Goal: Task Accomplishment & Management: Understand process/instructions

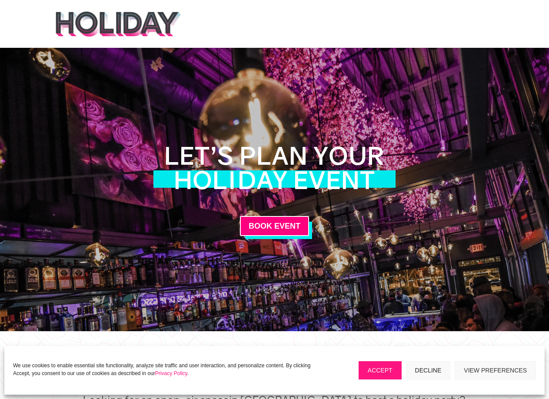
copy h1 "Let’s Plan YOUR Holiday Event"
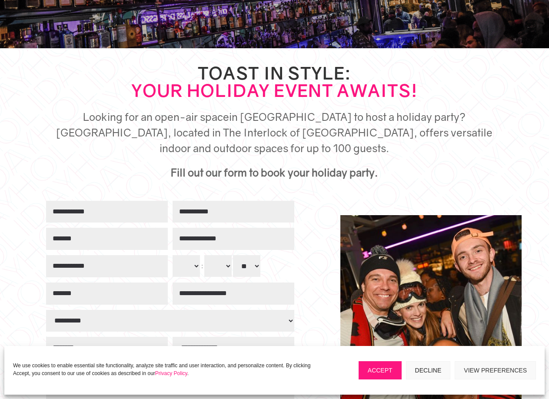
scroll to position [304, 0]
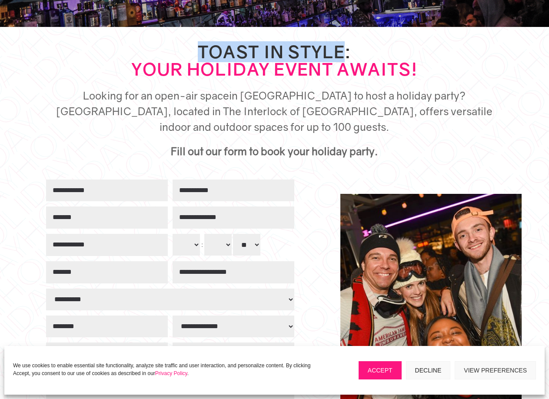
drag, startPoint x: 199, startPoint y: 49, endPoint x: 344, endPoint y: 53, distance: 145.1
click at [344, 53] on h2 "Toast in Style: Your Holiday Event Awaits!" at bounding box center [274, 62] width 439 height 39
copy h2 "Toast in Style"
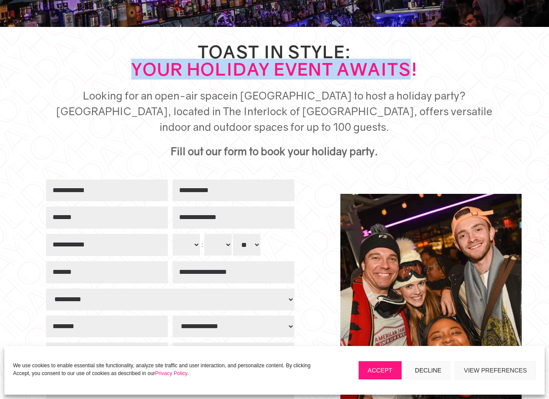
drag, startPoint x: 138, startPoint y: 67, endPoint x: 408, endPoint y: 66, distance: 269.7
click at [408, 66] on strong "Your Holiday Event Awaits!" at bounding box center [274, 69] width 287 height 21
copy strong "Your Holiday Event Awaits"
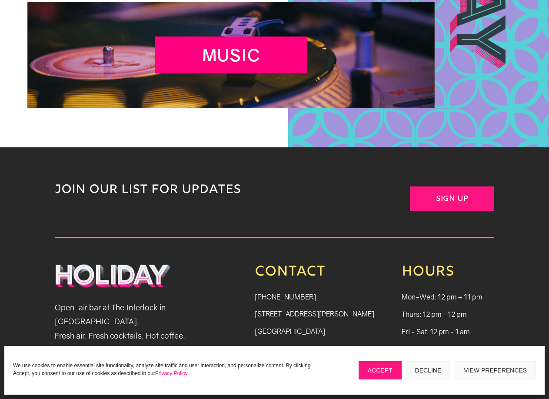
scroll to position [3317, 0]
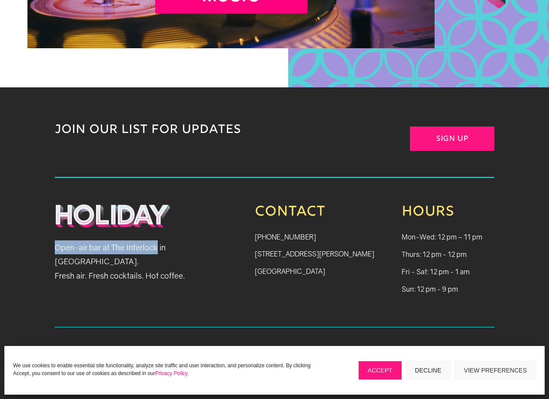
drag, startPoint x: 54, startPoint y: 243, endPoint x: 159, endPoint y: 247, distance: 104.8
click at [159, 247] on div "JOIN OUR LIST FOR UPDATES Sign Up Open-air bar at The Interlock in [GEOGRAPHIC_…" at bounding box center [274, 245] width 549 height 316
copy p "Open-air bar at The Interlock"
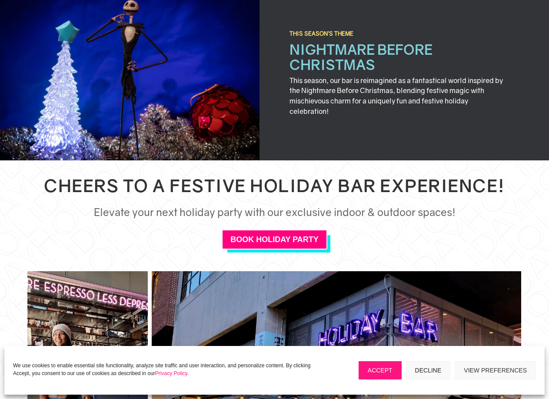
scroll to position [1927, 0]
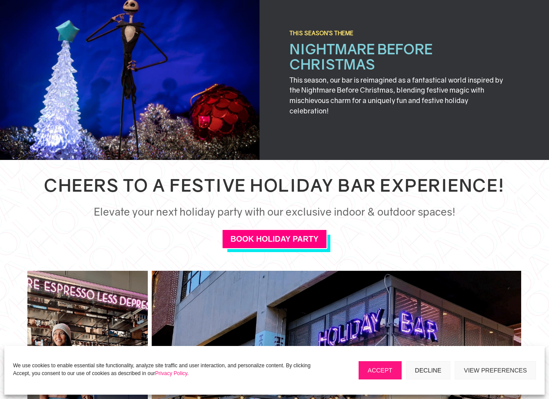
click at [48, 182] on h2 "Cheers to a festive Holiday Bar Experience!" at bounding box center [274, 187] width 494 height 22
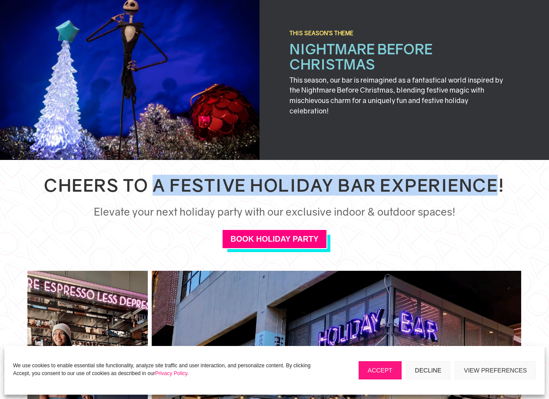
drag, startPoint x: 154, startPoint y: 182, endPoint x: 497, endPoint y: 187, distance: 342.7
click at [497, 187] on h2 "Cheers to a festive Holiday Bar Experience!" at bounding box center [274, 187] width 494 height 22
copy h2 "a festive Holiday Bar Experience"
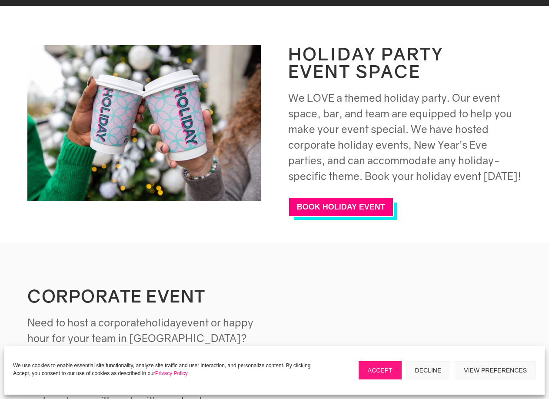
scroll to position [1189, 0]
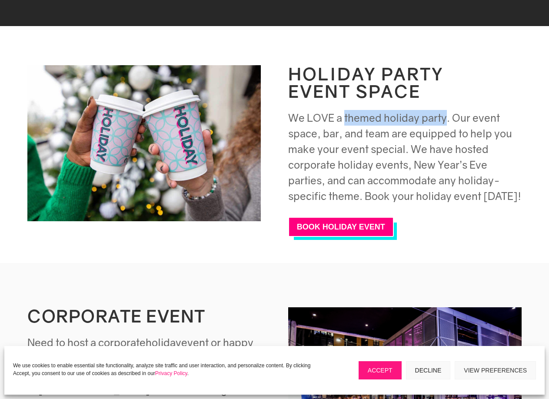
drag, startPoint x: 344, startPoint y: 129, endPoint x: 446, endPoint y: 133, distance: 101.3
click at [446, 133] on span "We LOVE a themed holiday party. Our event space, bar, and team are equipped to …" at bounding box center [404, 156] width 233 height 91
copy span "themed holiday party"
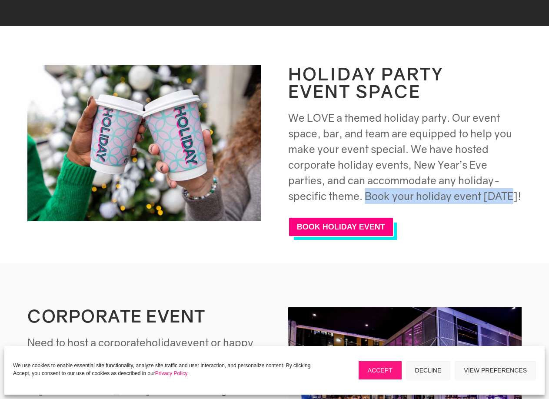
drag, startPoint x: 364, startPoint y: 206, endPoint x: 509, endPoint y: 211, distance: 144.3
click at [509, 202] on span "We LOVE a themed holiday party. Our event space, bar, and team are equipped to …" at bounding box center [404, 156] width 233 height 91
copy span "Book your holiday event [DATE]"
